Goal: Navigation & Orientation: Find specific page/section

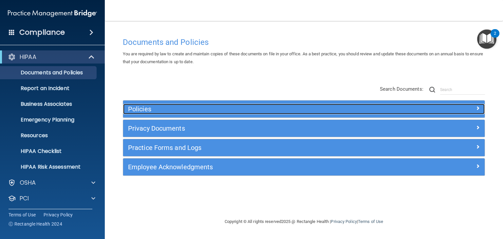
click at [155, 107] on h5 "Policies" at bounding box center [258, 108] width 261 height 7
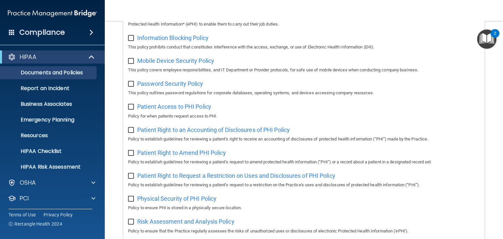
scroll to position [291, 0]
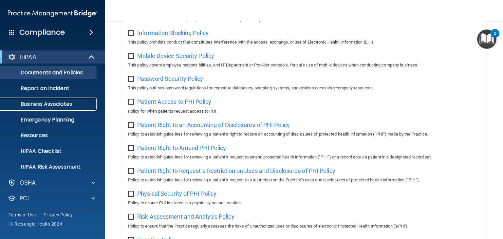
click at [44, 105] on p "Business Associates" at bounding box center [48, 104] width 89 height 7
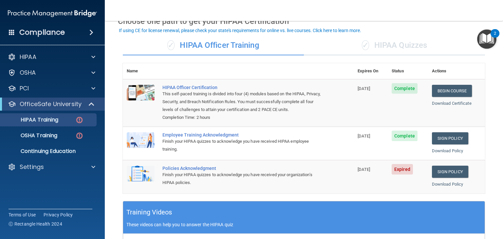
scroll to position [37, 0]
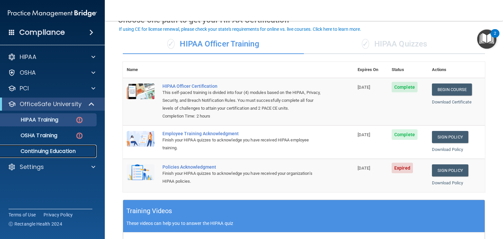
click at [44, 155] on link "Continuing Education" at bounding box center [44, 151] width 103 height 13
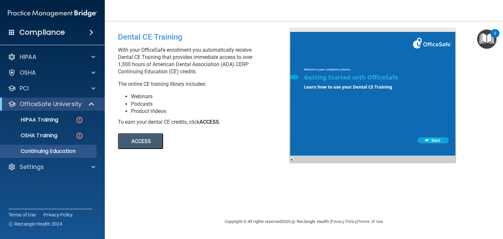
click at [135, 138] on button "ACCESS" at bounding box center [140, 141] width 45 height 16
click at [41, 162] on div "Settings" at bounding box center [52, 166] width 105 height 13
click at [45, 166] on div "Settings" at bounding box center [43, 167] width 81 height 8
click at [44, 196] on p "My Users" at bounding box center [48, 198] width 89 height 7
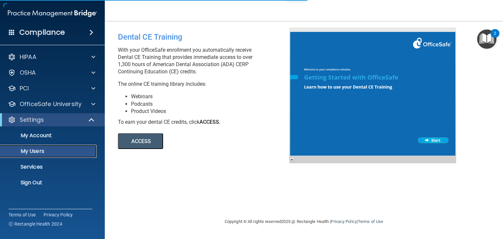
select select "20"
